Goal: Book appointment/travel/reservation

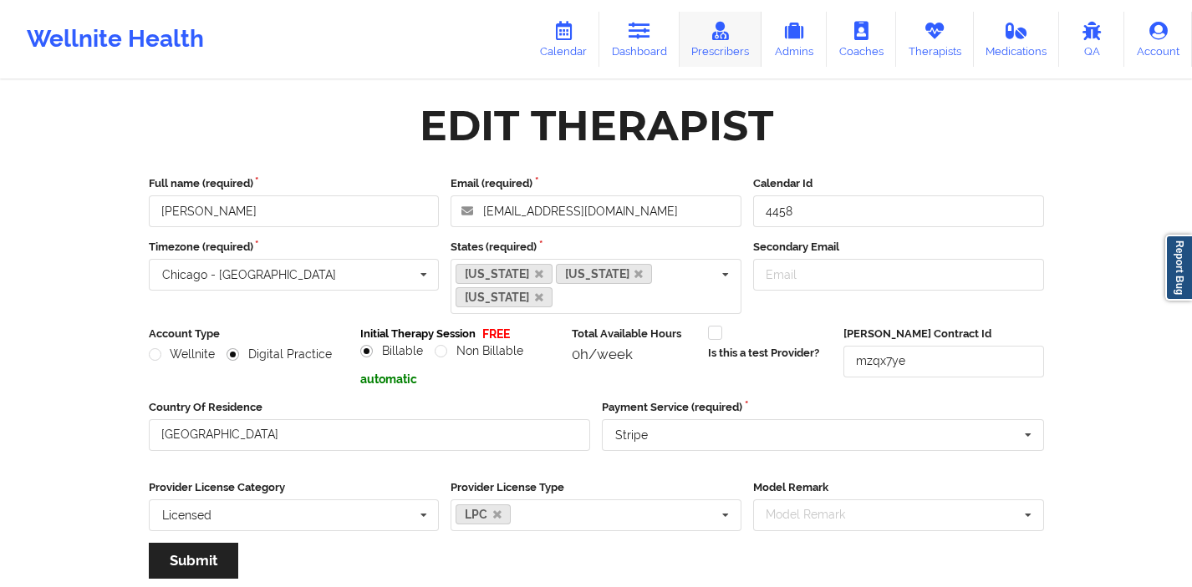
click at [730, 49] on link "Prescribers" at bounding box center [720, 39] width 83 height 55
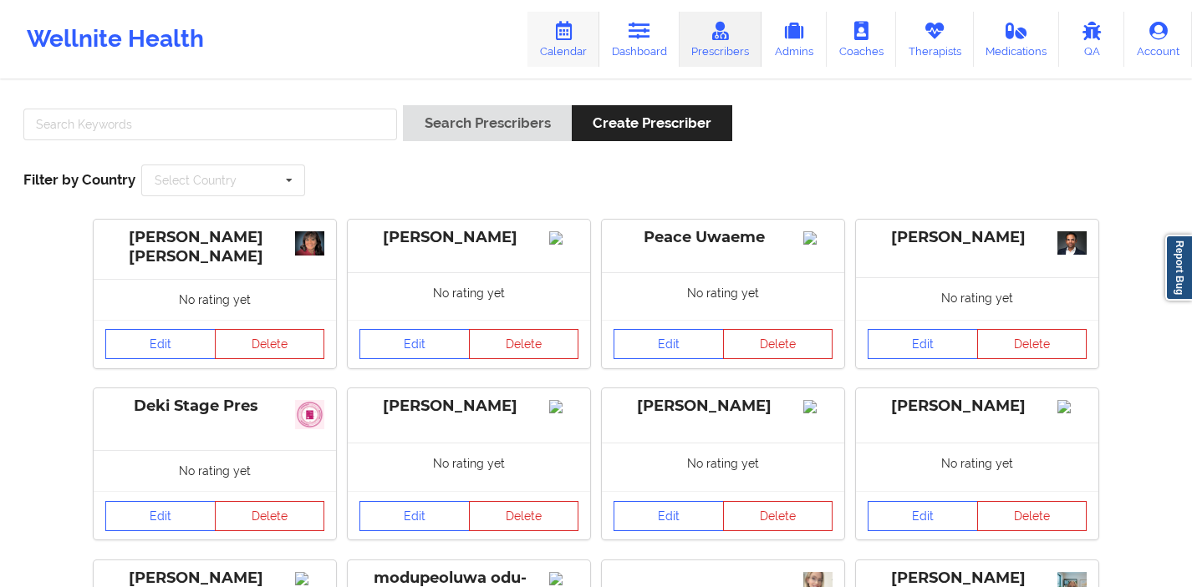
click at [566, 44] on link "Calendar" at bounding box center [563, 39] width 72 height 55
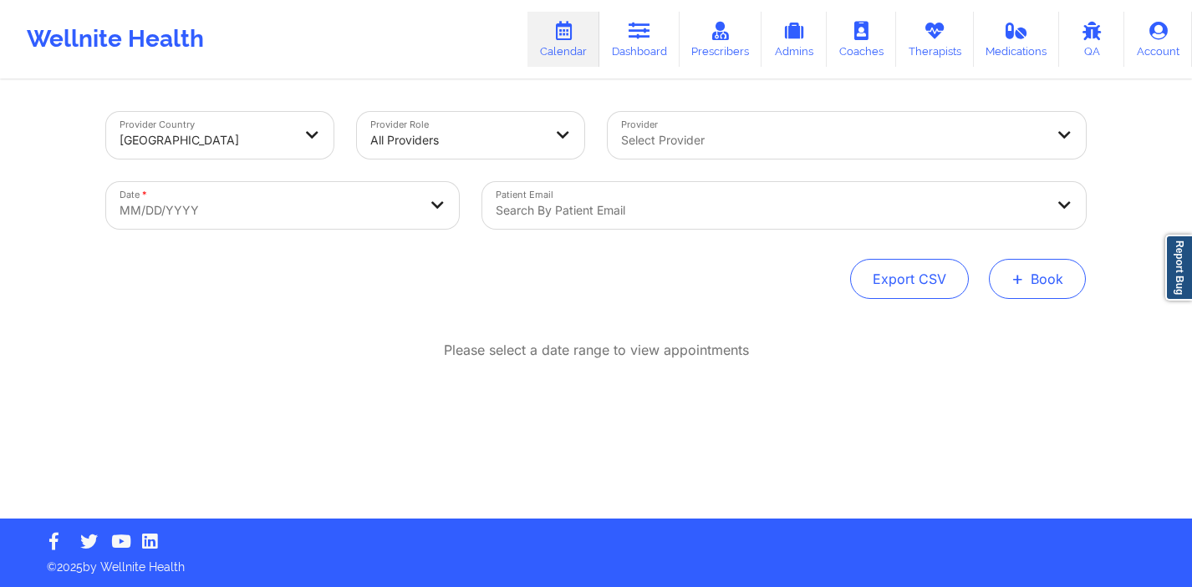
click at [1037, 269] on button "+ Book" at bounding box center [1037, 279] width 97 height 40
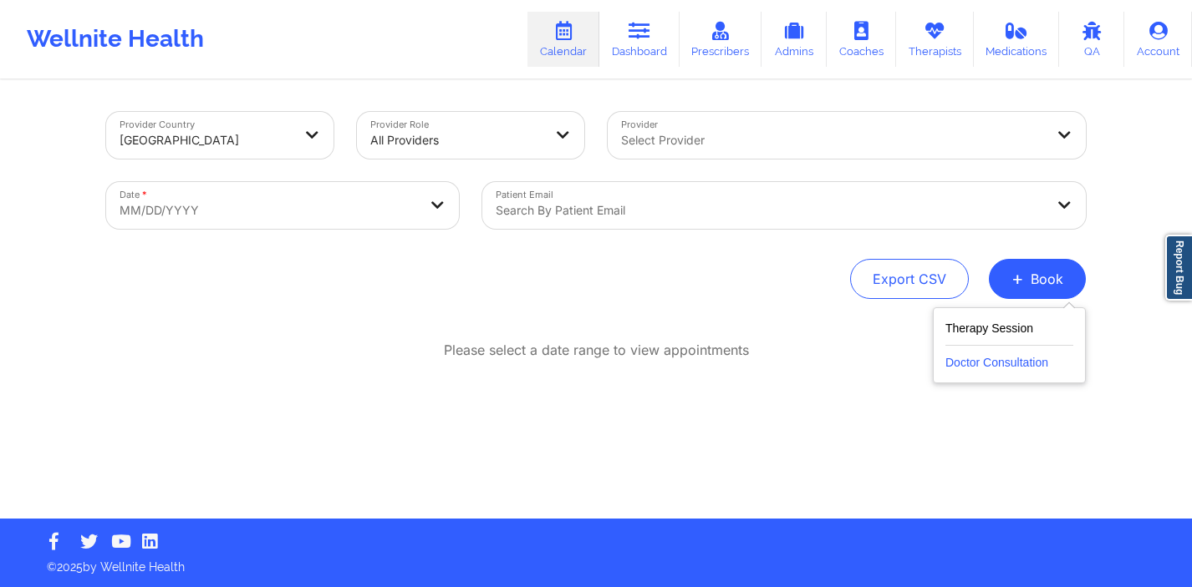
click at [981, 354] on button "Doctor Consultation" at bounding box center [1009, 359] width 128 height 27
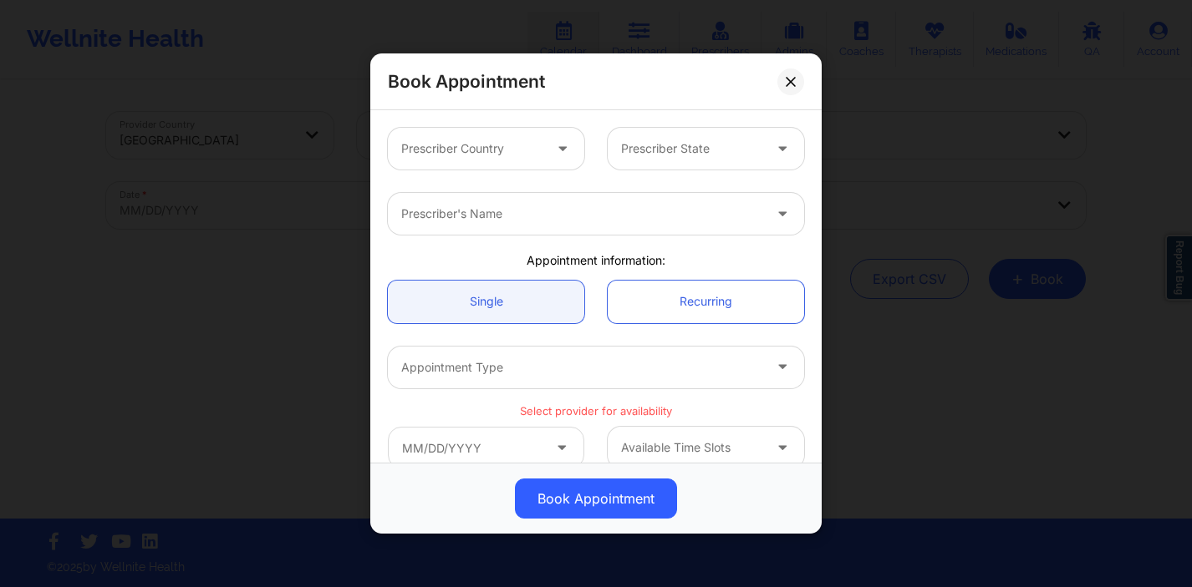
click at [549, 138] on div at bounding box center [564, 149] width 40 height 42
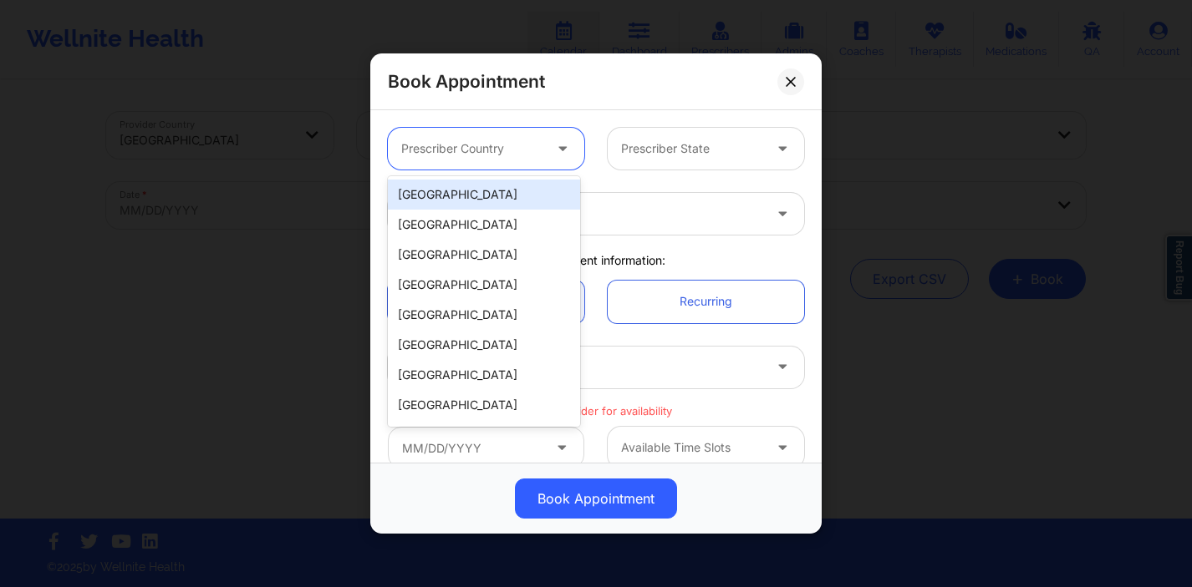
click at [528, 189] on div "[GEOGRAPHIC_DATA]" at bounding box center [484, 195] width 192 height 30
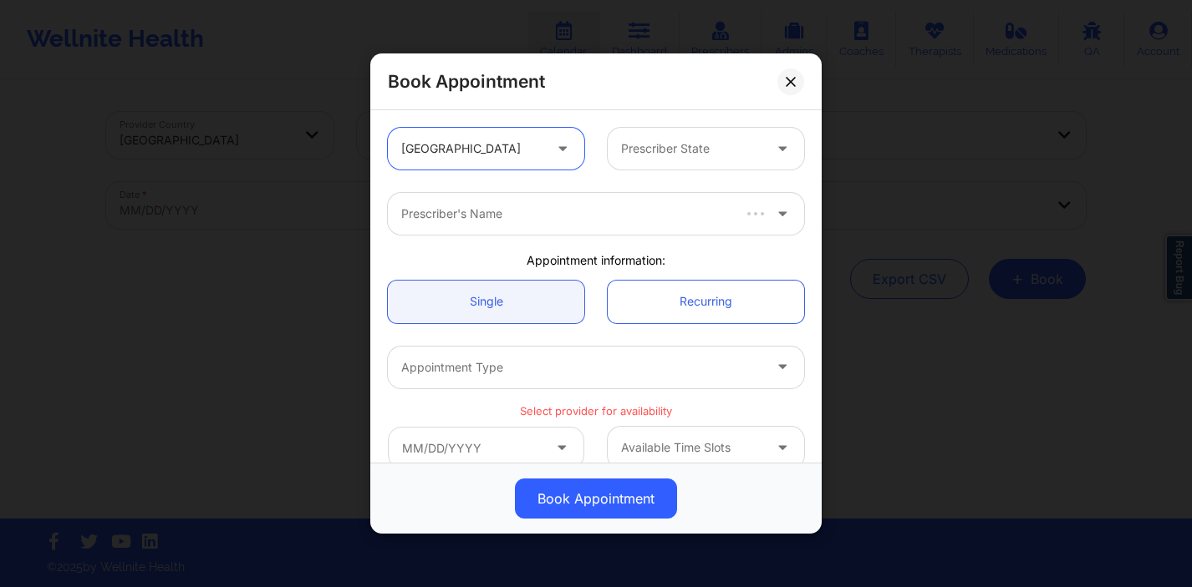
click at [658, 161] on div "Prescriber State" at bounding box center [685, 149] width 156 height 42
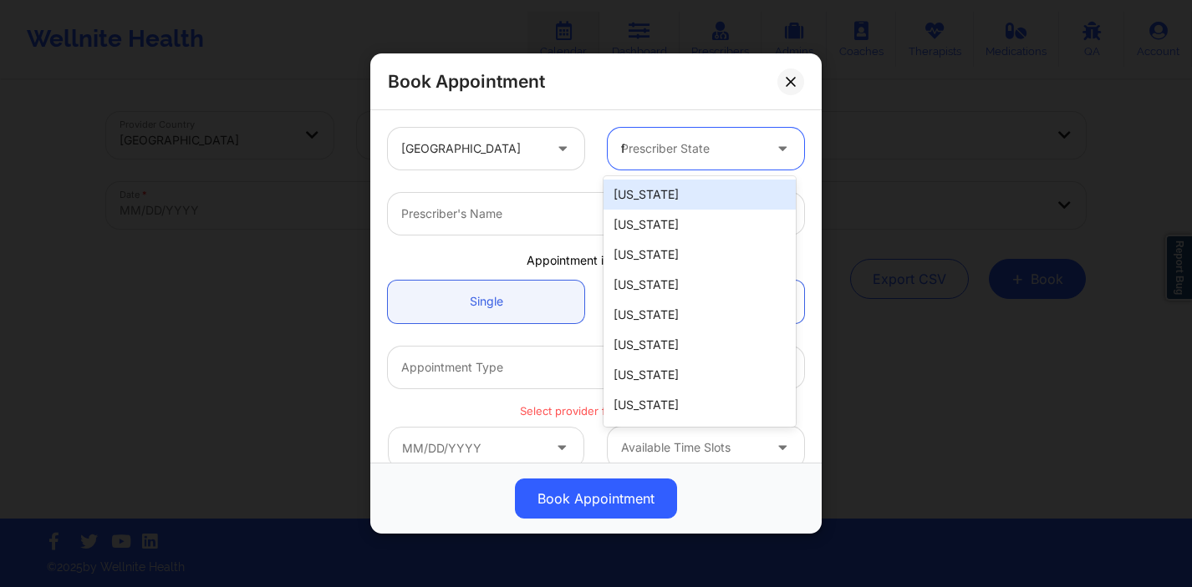
type input "fl"
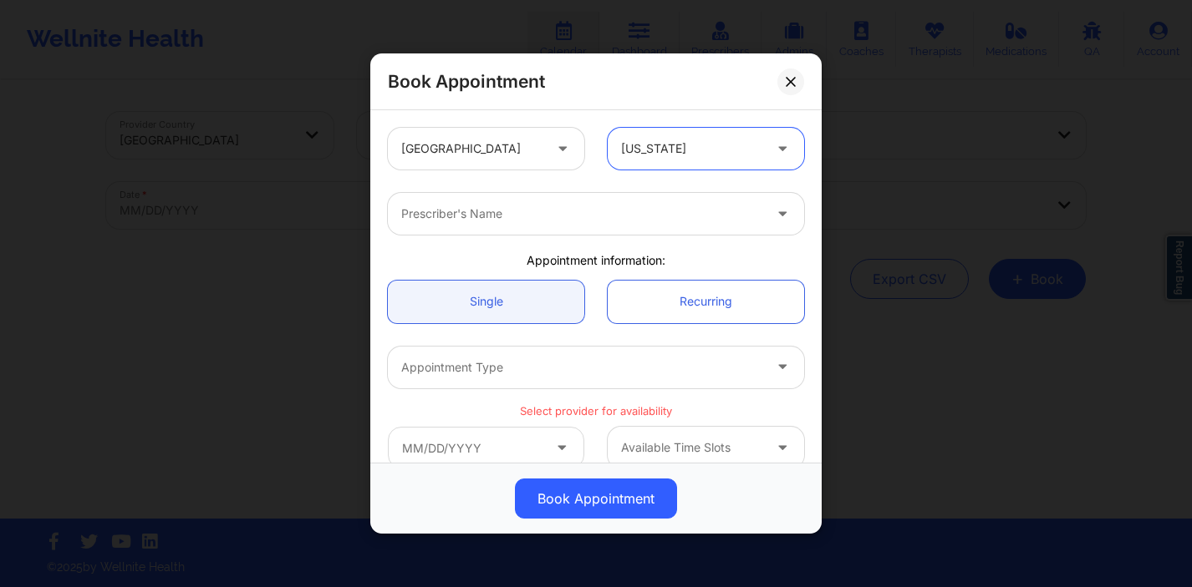
click at [609, 229] on div "Prescriber's Name" at bounding box center [576, 214] width 376 height 42
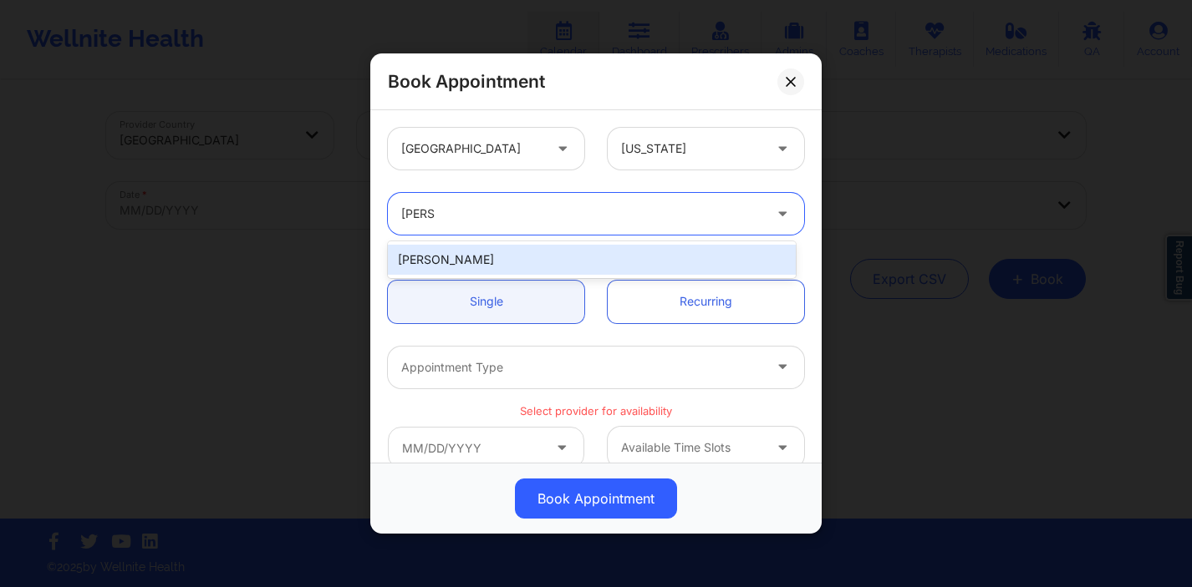
type input "[PERSON_NAME]"
